Goal: Task Accomplishment & Management: Manage account settings

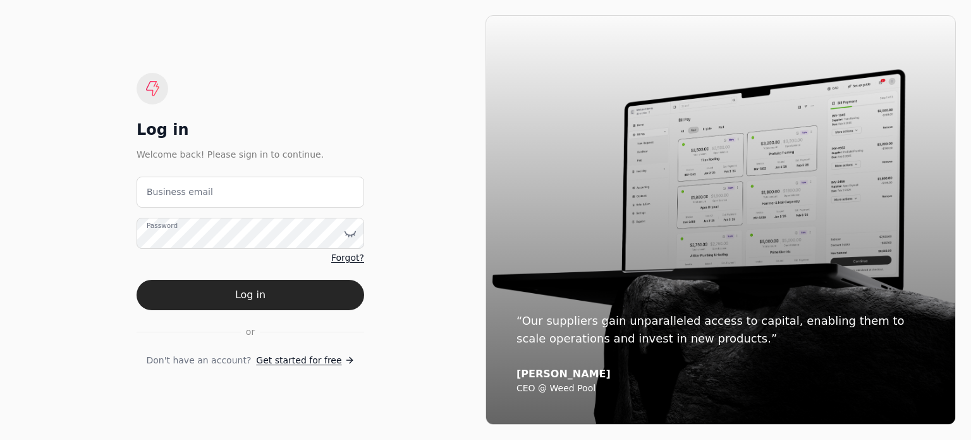
click at [202, 191] on label "Business email" at bounding box center [180, 191] width 66 height 13
click at [202, 191] on email "Business email" at bounding box center [251, 191] width 228 height 31
click at [212, 191] on email "Business email" at bounding box center [251, 191] width 228 height 31
type email "[EMAIL_ADDRESS][DOMAIN_NAME]"
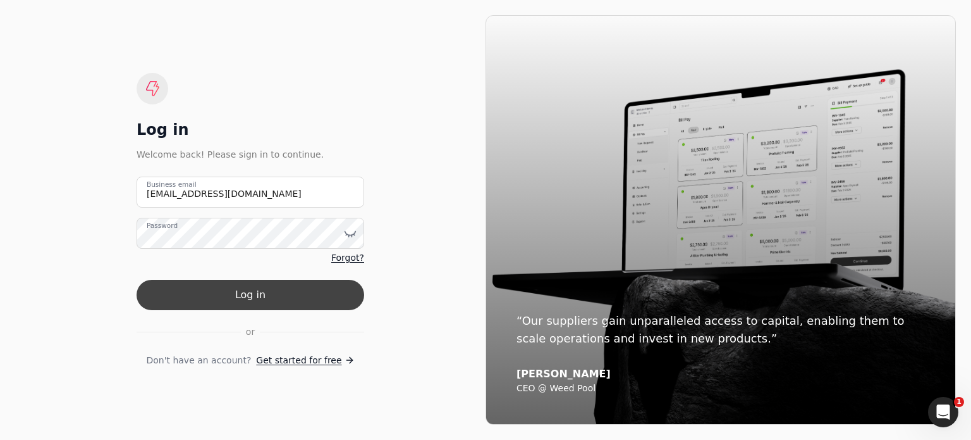
click at [233, 295] on button "Log in" at bounding box center [251, 295] width 228 height 30
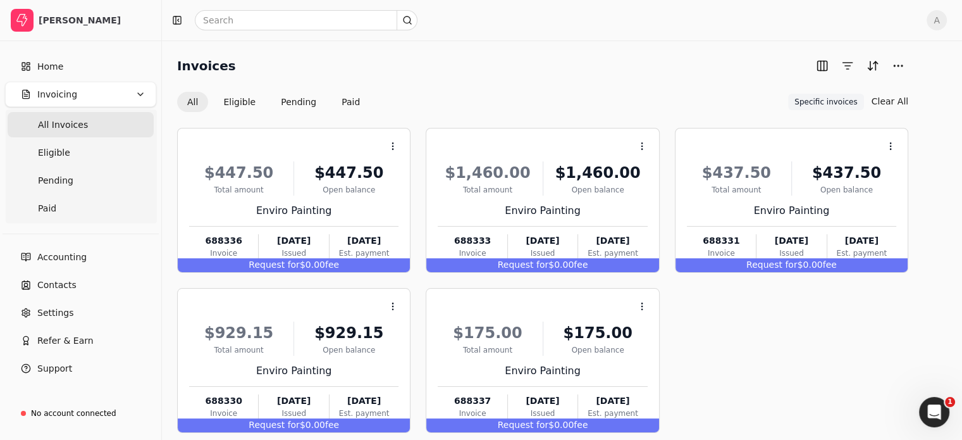
drag, startPoint x: 961, startPoint y: 361, endPoint x: 962, endPoint y: 429, distance: 68.3
click at [962, 429] on html "[PERSON_NAME] Home Invoicing All Invoices Eligible Pending Paid Accounting Cont…" at bounding box center [481, 251] width 962 height 503
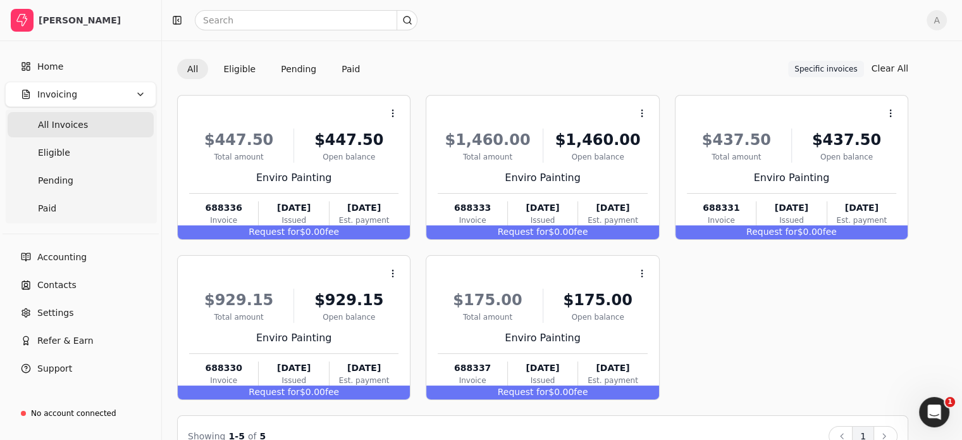
scroll to position [31, 0]
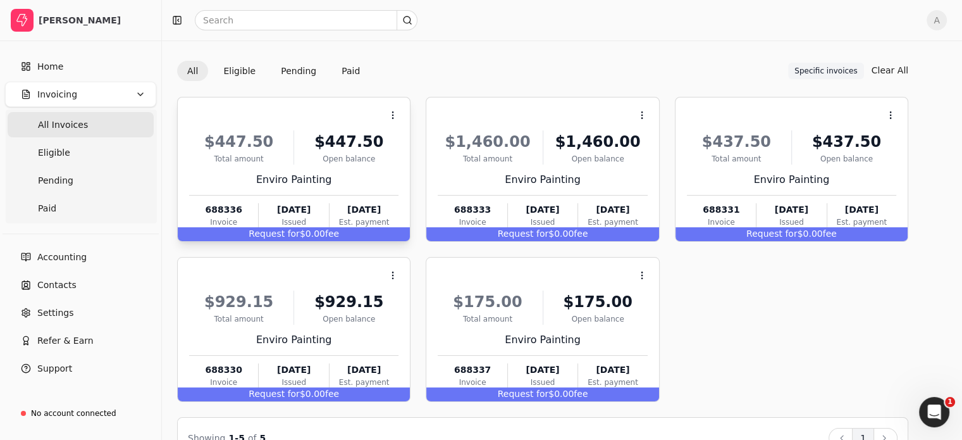
click at [335, 235] on div "Request for $0.00 fee" at bounding box center [294, 234] width 232 height 14
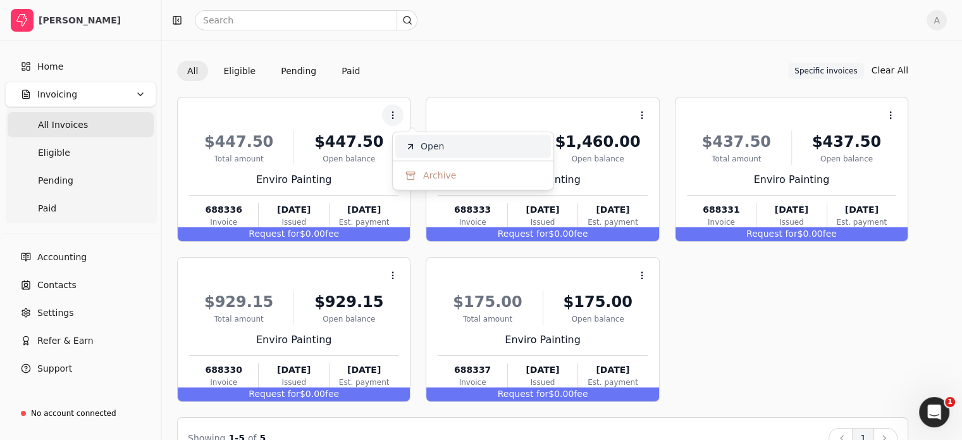
click at [422, 145] on span "Open" at bounding box center [432, 146] width 23 height 13
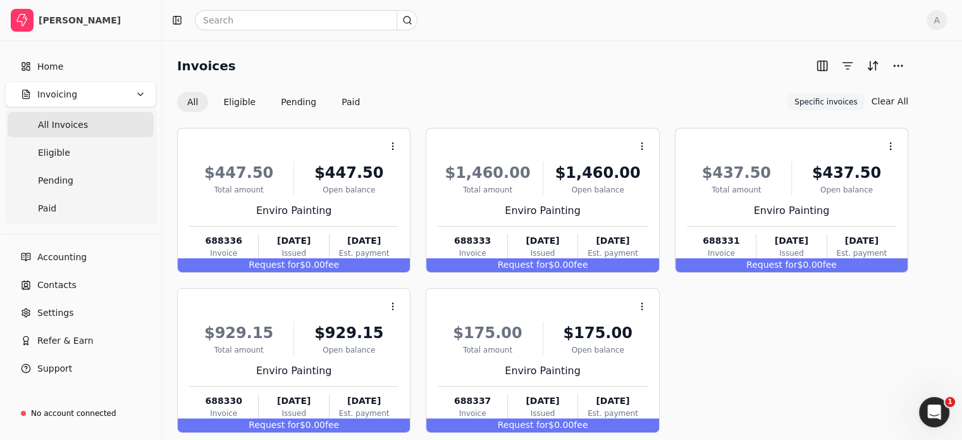
scroll to position [31, 0]
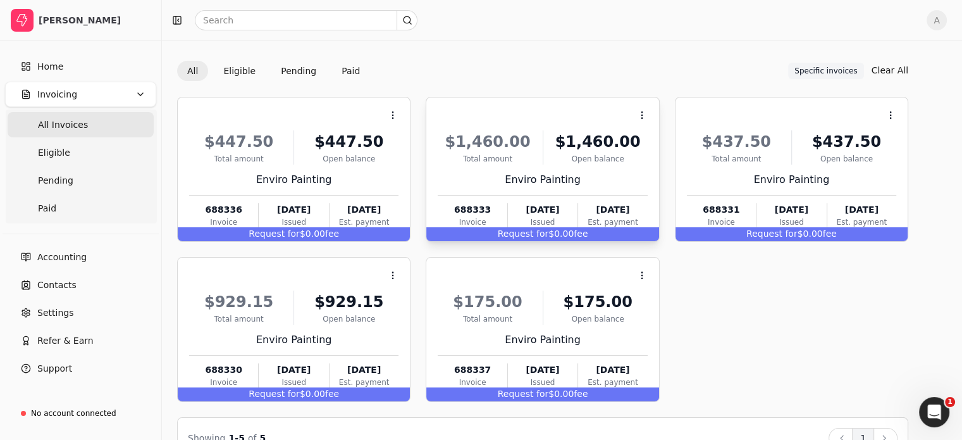
click at [549, 235] on span "Request for" at bounding box center [523, 233] width 51 height 10
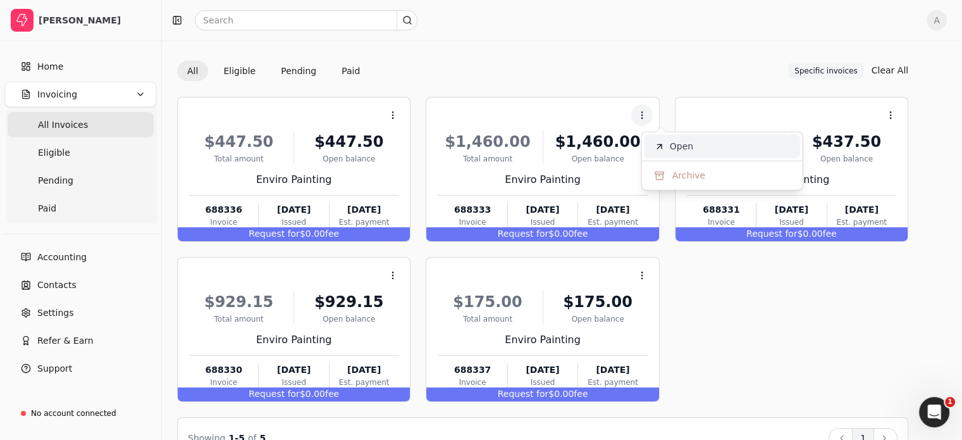
click at [740, 151] on li "Open" at bounding box center [722, 146] width 156 height 23
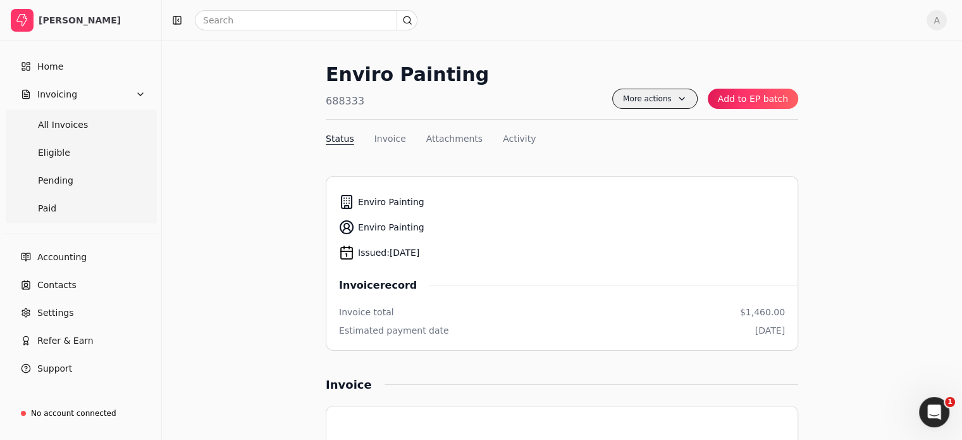
click at [661, 101] on span "More actions" at bounding box center [654, 99] width 85 height 20
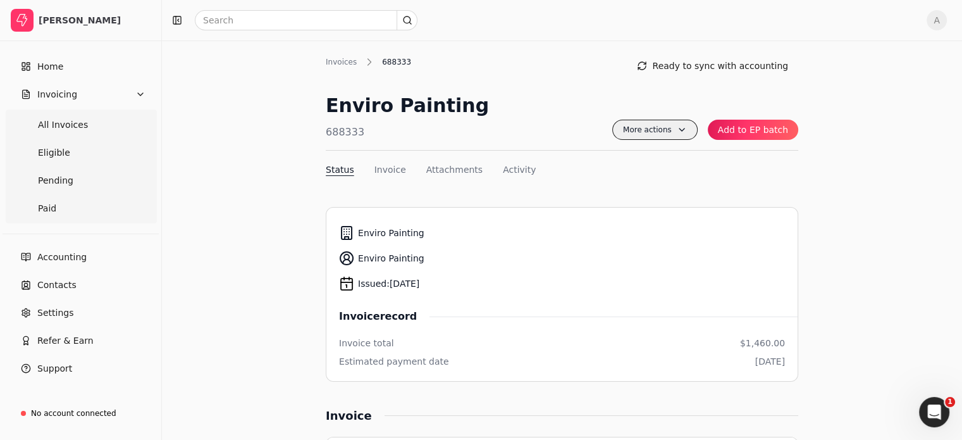
click at [688, 132] on span "More actions" at bounding box center [654, 130] width 85 height 20
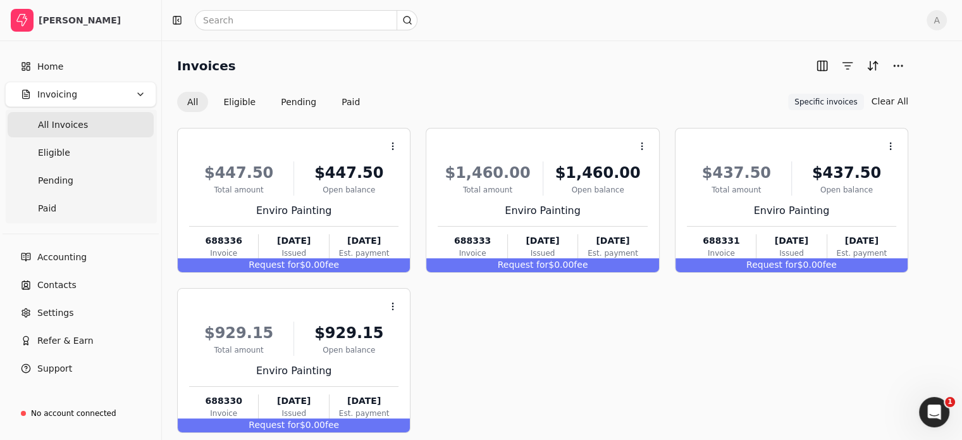
scroll to position [31, 0]
